Goal: Task Accomplishment & Management: Use online tool/utility

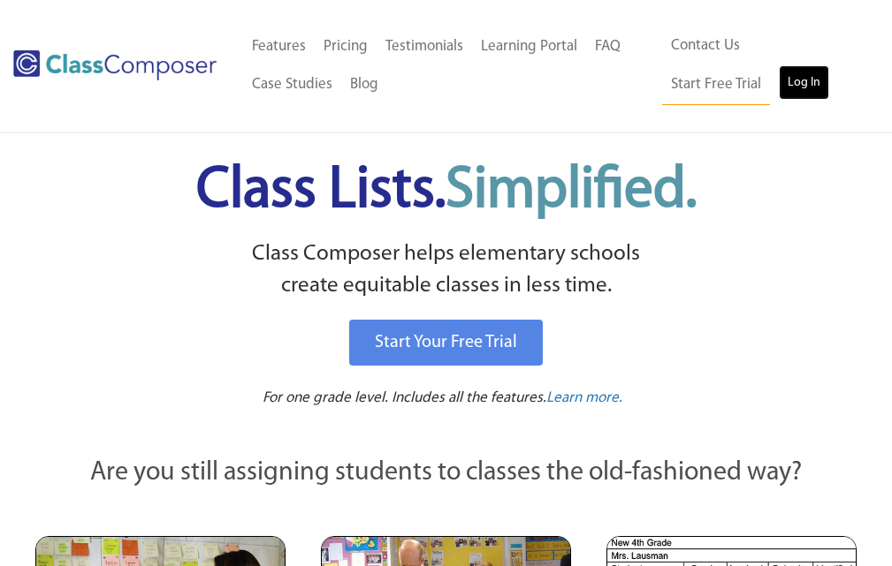
click at [778, 89] on link "Log In" at bounding box center [803, 82] width 50 height 35
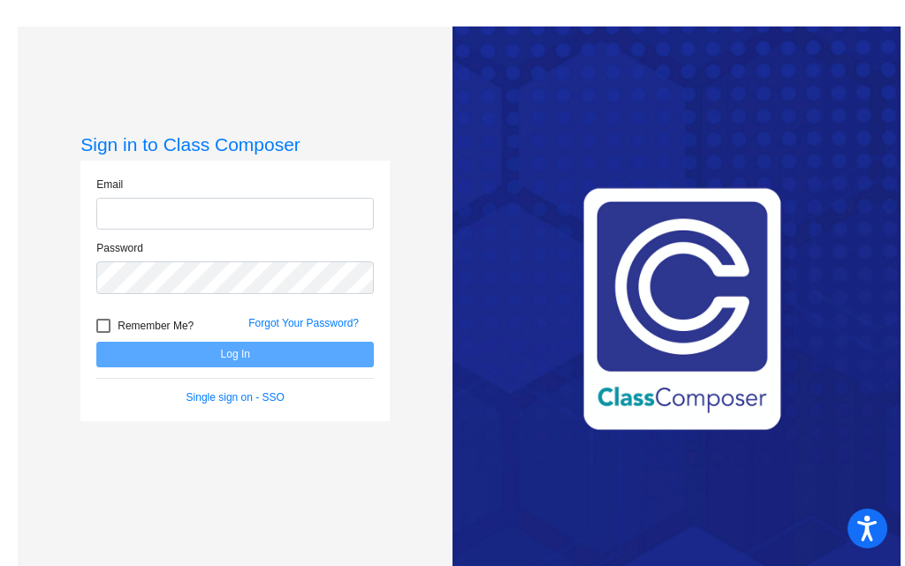
type input "[EMAIL_ADDRESS][DOMAIN_NAME]"
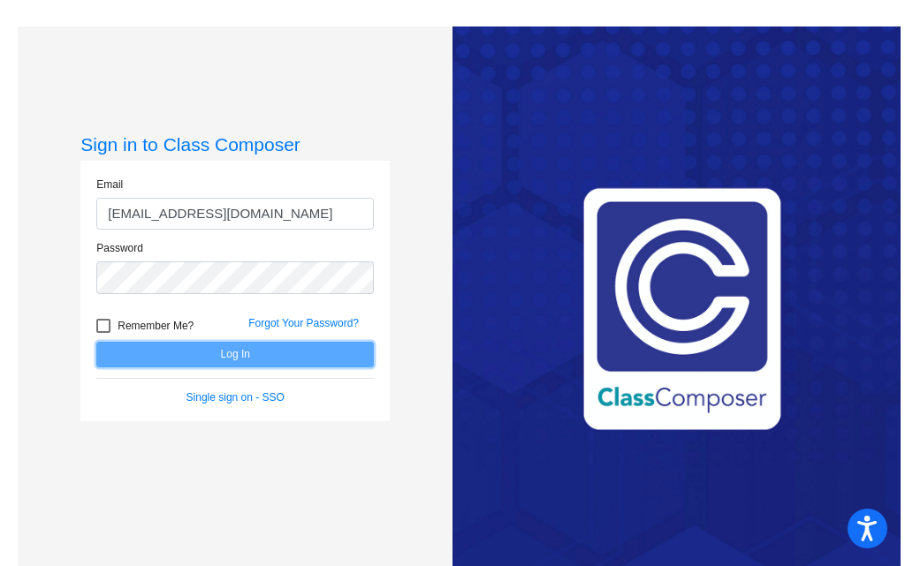
click at [227, 359] on button "Log In" at bounding box center [234, 355] width 277 height 26
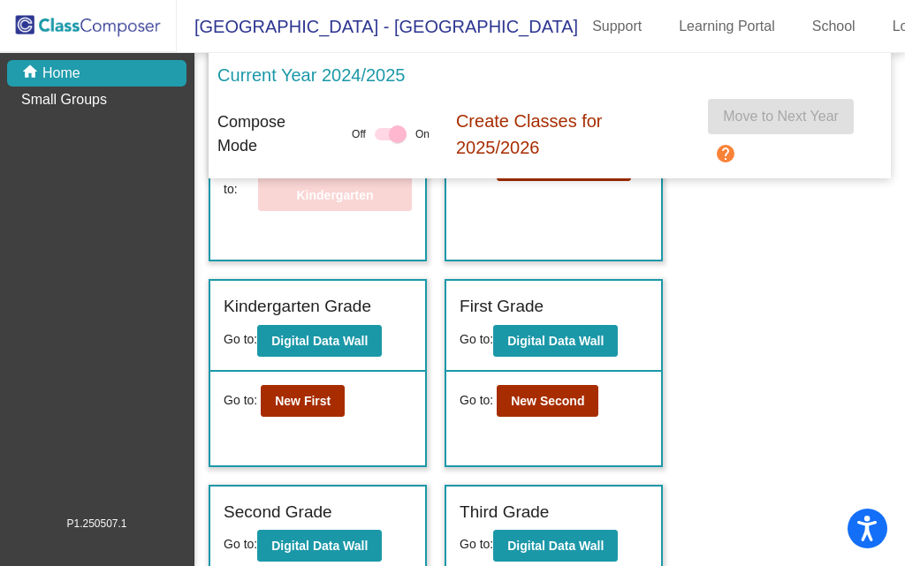
scroll to position [88, 0]
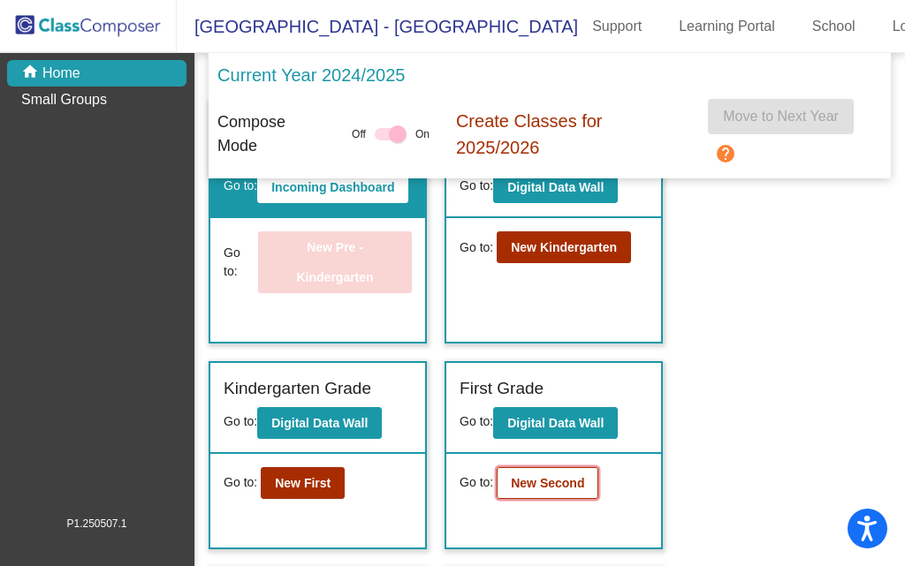
click at [529, 490] on b "New Second" at bounding box center [547, 483] width 73 height 14
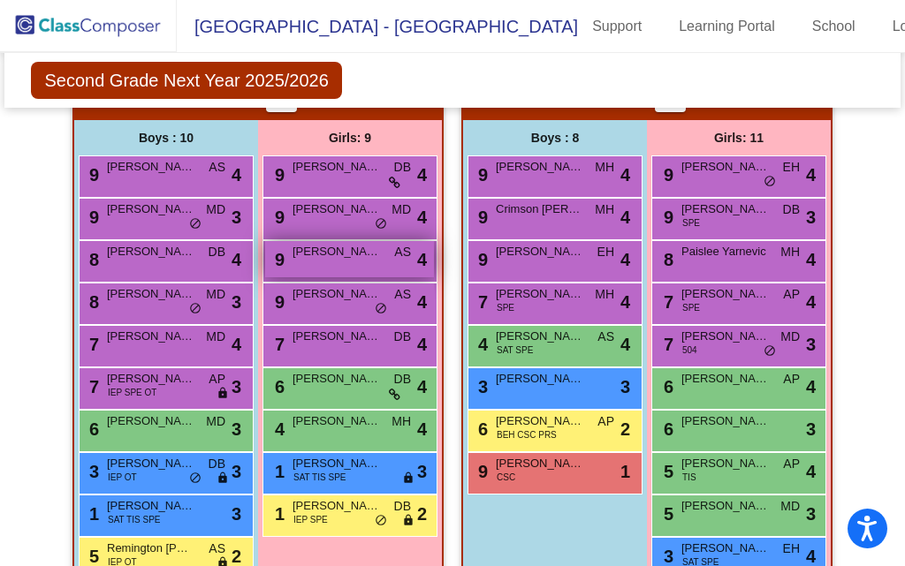
scroll to position [530, 0]
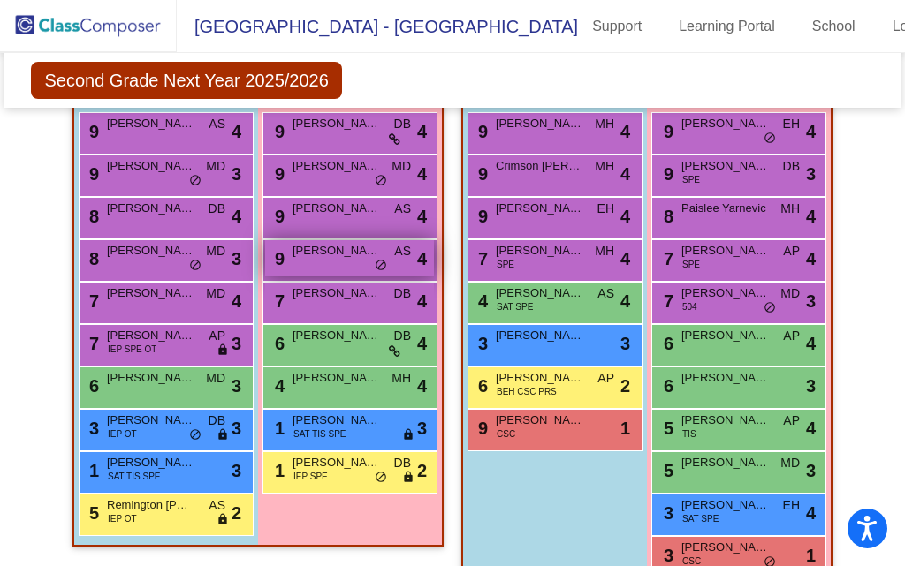
click at [315, 255] on span "[PERSON_NAME]" at bounding box center [336, 251] width 88 height 18
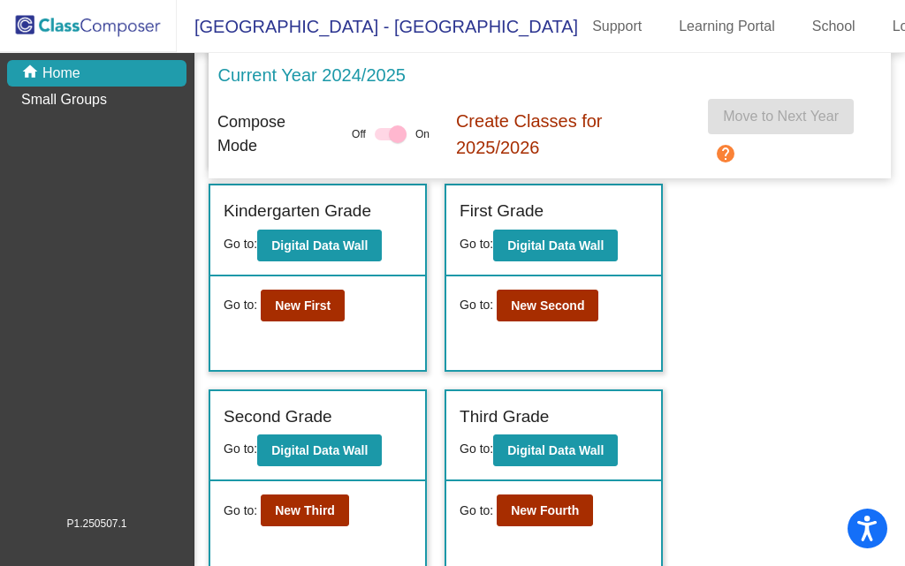
scroll to position [265, 0]
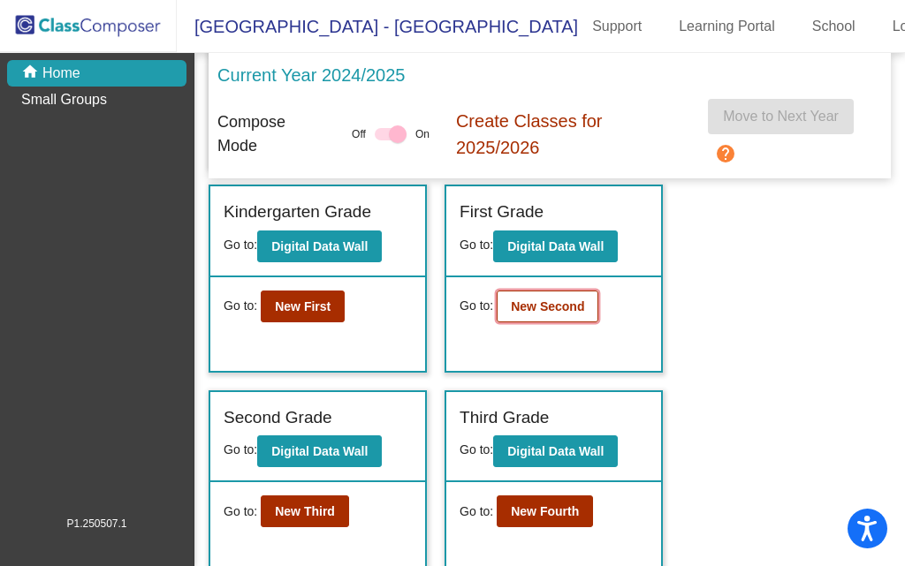
click at [550, 316] on button "New Second" at bounding box center [548, 307] width 102 height 32
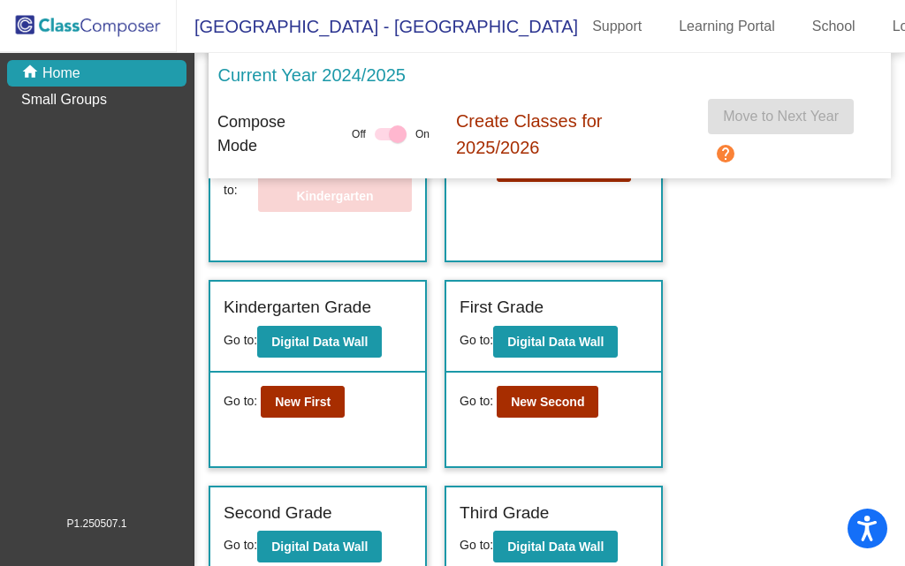
scroll to position [177, 0]
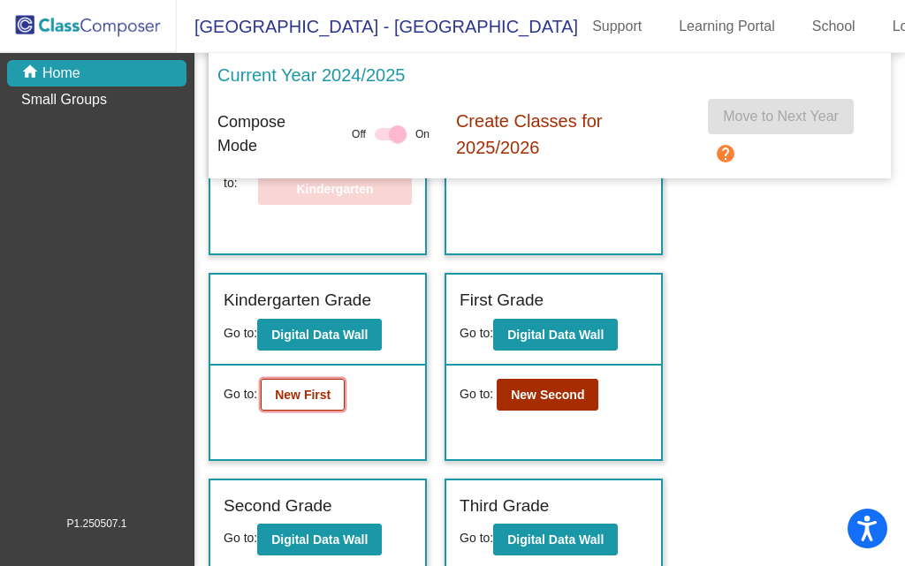
click at [323, 402] on b "New First" at bounding box center [303, 395] width 56 height 14
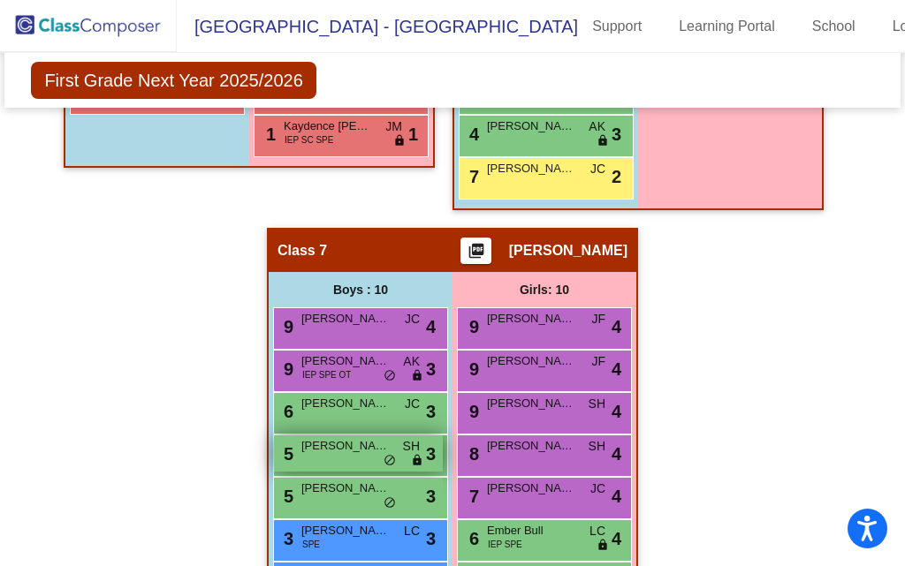
scroll to position [2253, 0]
